Goal: Information Seeking & Learning: Learn about a topic

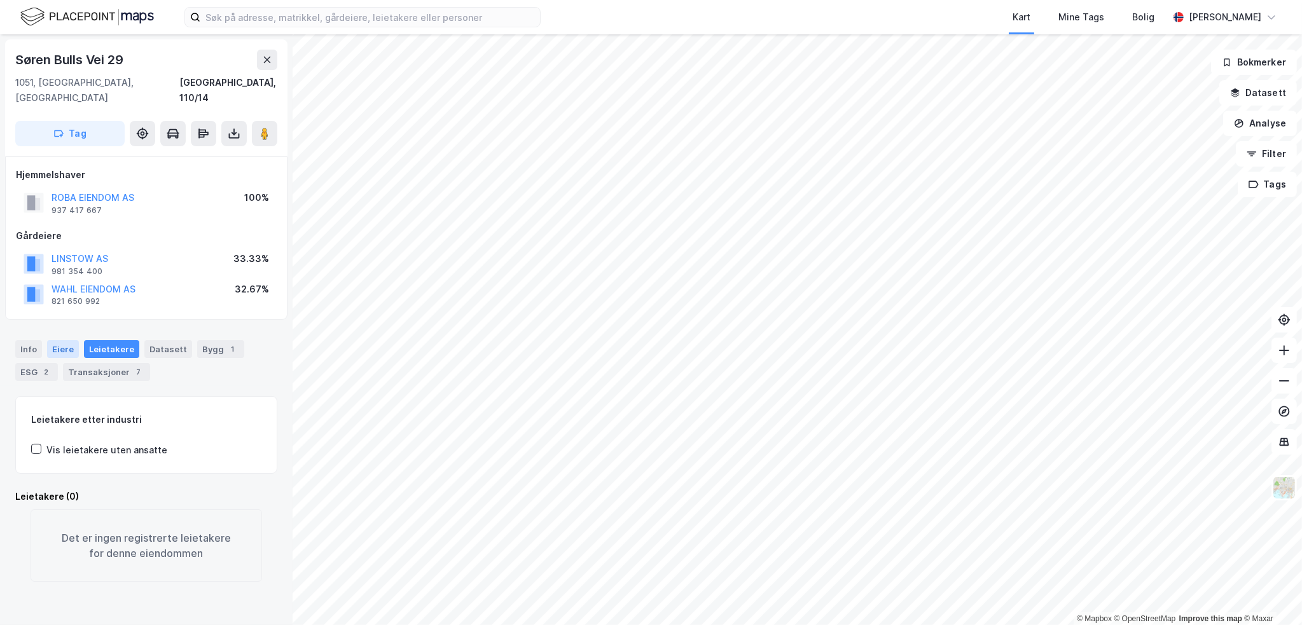
click at [63, 340] on div "Eiere" at bounding box center [63, 349] width 32 height 18
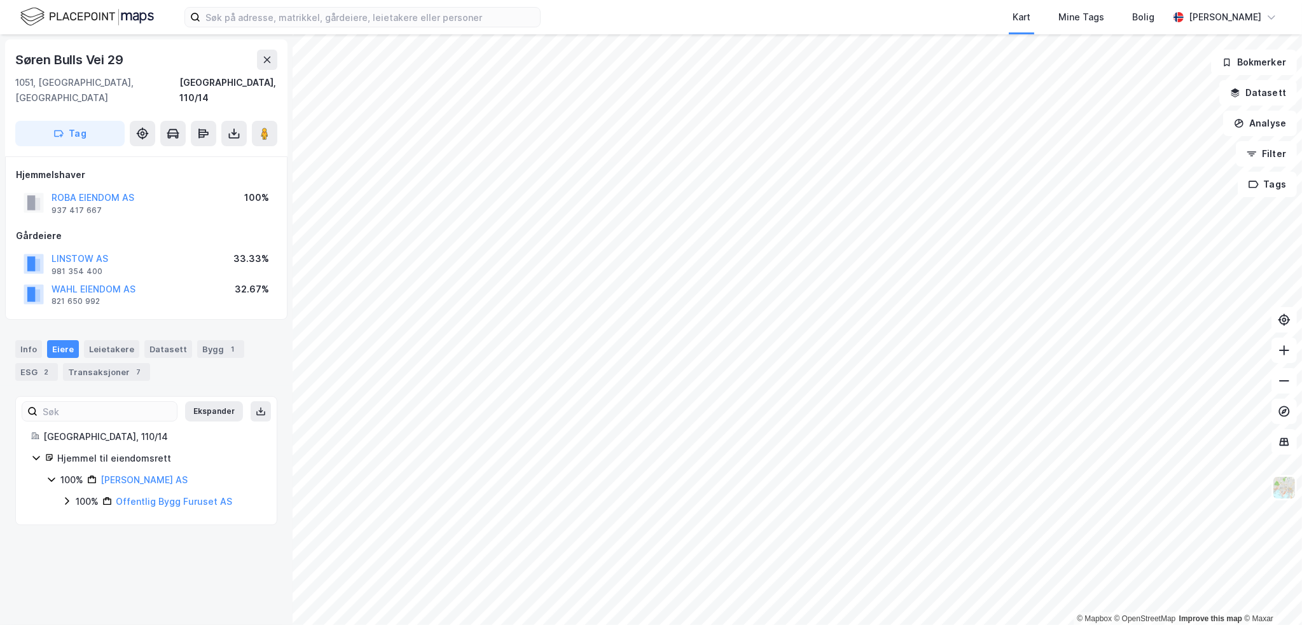
drag, startPoint x: 22, startPoint y: 333, endPoint x: 43, endPoint y: 344, distance: 23.6
click at [27, 340] on div "Info" at bounding box center [28, 349] width 27 height 18
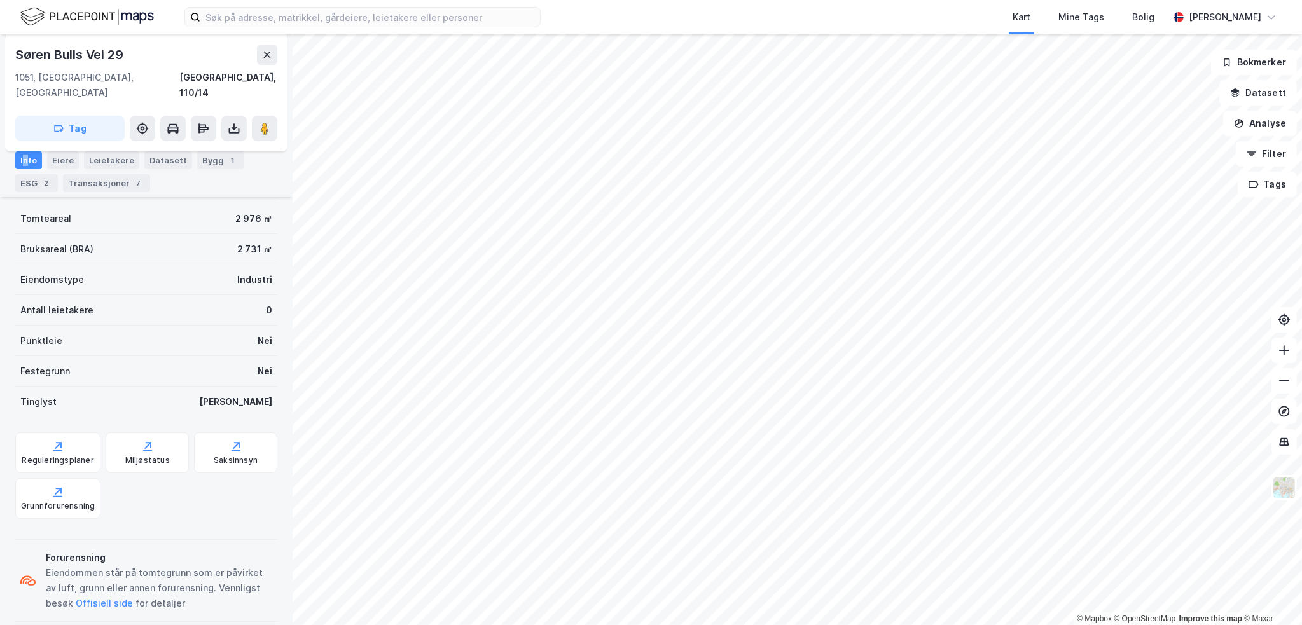
scroll to position [224, 0]
click at [72, 432] on div "Reguleringsplaner" at bounding box center [57, 452] width 85 height 41
